Goal: Find specific fact: Find specific fact

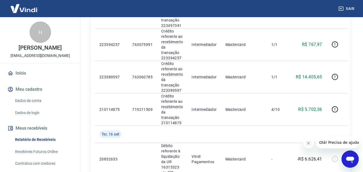
scroll to position [403, 0]
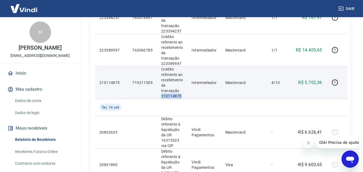
drag, startPoint x: 160, startPoint y: 97, endPoint x: 183, endPoint y: 97, distance: 22.5
click at [183, 97] on td "Crédito referente ao recebimento da transação 210114875" at bounding box center [172, 82] width 30 height 32
copy p "210114875"
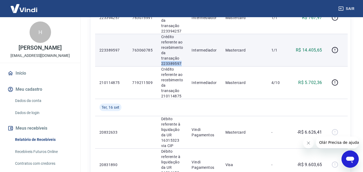
drag, startPoint x: 161, startPoint y: 64, endPoint x: 187, endPoint y: 63, distance: 26.3
click at [187, 64] on tr "223389597 763060785 Crédito referente ao recebimento da transação 223389597 Int…" at bounding box center [221, 50] width 252 height 32
copy p "223389597"
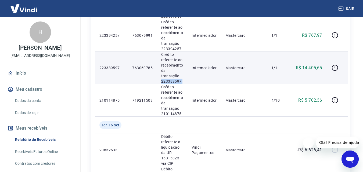
scroll to position [376, 0]
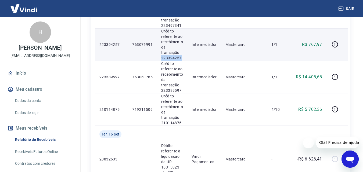
drag, startPoint x: 160, startPoint y: 57, endPoint x: 184, endPoint y: 59, distance: 23.6
click at [184, 59] on td "Crédito referente ao recebimento da transação 223394257" at bounding box center [172, 44] width 30 height 32
copy p "223394257"
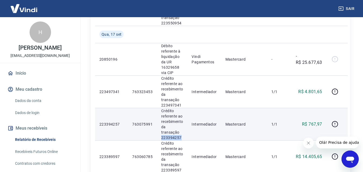
scroll to position [295, 0]
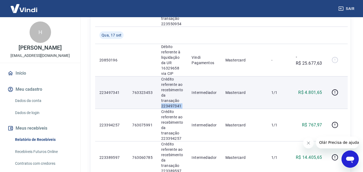
drag, startPoint x: 160, startPoint y: 108, endPoint x: 191, endPoint y: 106, distance: 31.8
click at [191, 106] on tr "223497341 763323453 Crédito referente ao recebimento da transação 223497341 Int…" at bounding box center [221, 92] width 252 height 32
copy p "223497341"
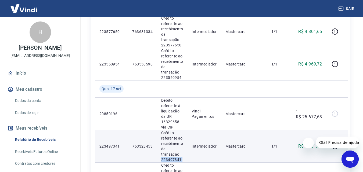
scroll to position [215, 0]
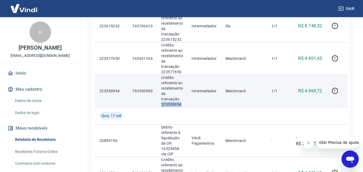
drag, startPoint x: 159, startPoint y: 103, endPoint x: 182, endPoint y: 106, distance: 23.5
click at [182, 106] on td "Crédito referente ao recebimento da transação 223550954" at bounding box center [172, 91] width 30 height 32
copy p "223550954"
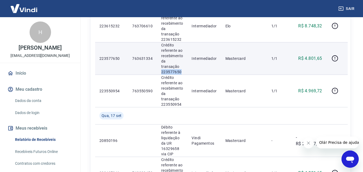
drag, startPoint x: 157, startPoint y: 71, endPoint x: 181, endPoint y: 71, distance: 24.2
click at [181, 71] on td "Crédito referente ao recebimento da transação 223577650" at bounding box center [172, 58] width 30 height 32
copy p "223577650"
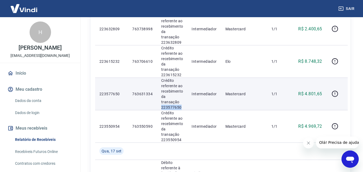
scroll to position [161, 0]
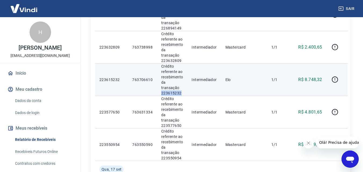
drag, startPoint x: 160, startPoint y: 92, endPoint x: 183, endPoint y: 93, distance: 23.4
click at [183, 93] on td "Crédito referente ao recebimento da transação 223615232" at bounding box center [172, 79] width 30 height 32
copy p "223615232"
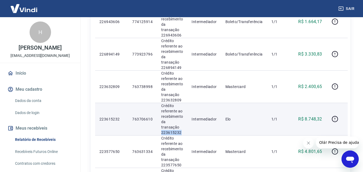
scroll to position [107, 0]
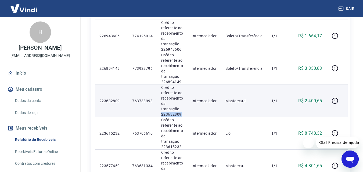
drag, startPoint x: 157, startPoint y: 115, endPoint x: 183, endPoint y: 115, distance: 25.5
click at [183, 115] on td "Crédito referente ao recebimento da transação 223632809" at bounding box center [172, 101] width 30 height 32
copy p "223632809"
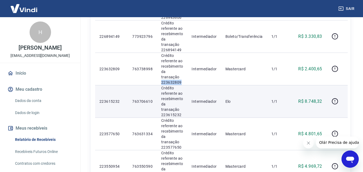
scroll to position [134, 0]
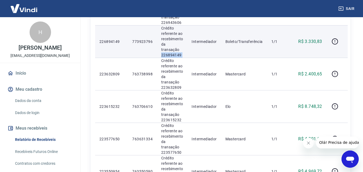
drag, startPoint x: 161, startPoint y: 56, endPoint x: 189, endPoint y: 56, distance: 28.2
click at [189, 56] on tr "226894149 773923796 Crédito referente ao recebimento da transação 226894149 Int…" at bounding box center [221, 41] width 252 height 32
copy p "226894149"
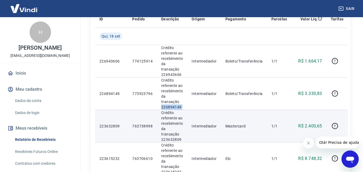
scroll to position [81, 0]
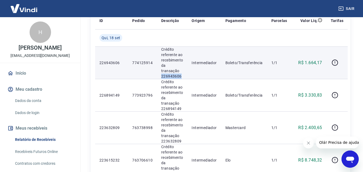
drag, startPoint x: 161, startPoint y: 77, endPoint x: 183, endPoint y: 76, distance: 22.0
click at [183, 76] on td "Crédito referente ao recebimento da transação 226943606" at bounding box center [172, 62] width 30 height 32
copy p "226943606"
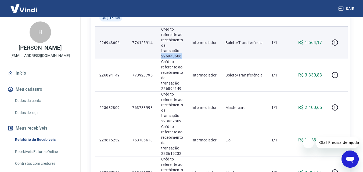
scroll to position [134, 0]
